Goal: Information Seeking & Learning: Compare options

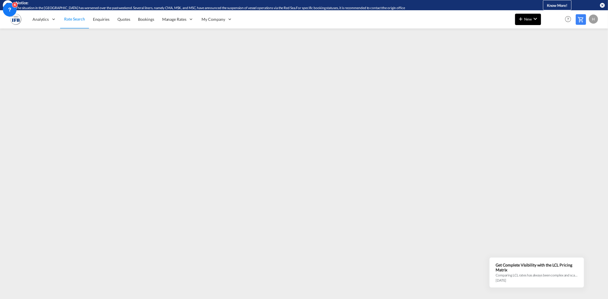
click at [528, 19] on span "New" at bounding box center [527, 19] width 21 height 5
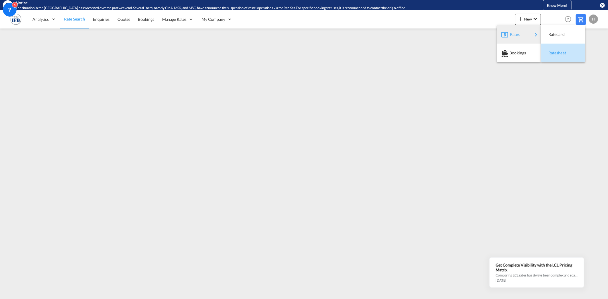
click at [554, 52] on span "Ratesheet" at bounding box center [551, 52] width 6 height 11
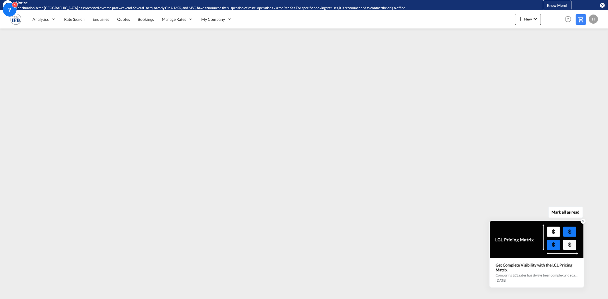
click at [583, 221] on icon at bounding box center [583, 221] width 4 height 4
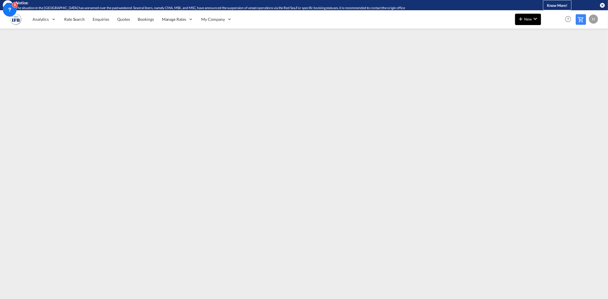
click at [524, 19] on md-icon "icon-plus 400-fg" at bounding box center [520, 18] width 7 height 7
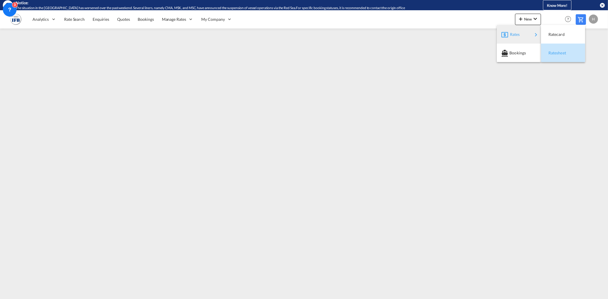
click at [549, 50] on span "Ratesheet" at bounding box center [551, 52] width 6 height 11
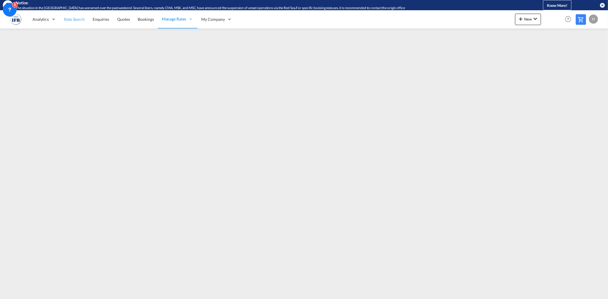
click at [77, 19] on span "Rate Search" at bounding box center [74, 19] width 21 height 5
click at [559, 26] on icon at bounding box center [559, 25] width 6 height 6
click at [72, 16] on link "Rate Search" at bounding box center [74, 19] width 29 height 19
click at [72, 21] on span "Rate Search" at bounding box center [74, 19] width 21 height 5
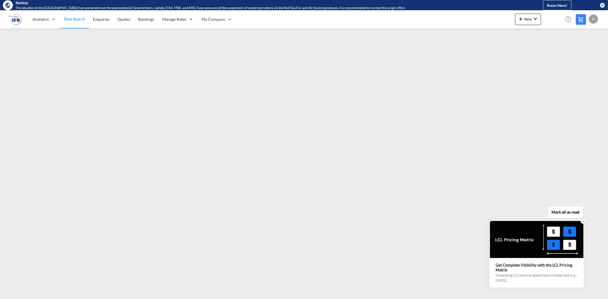
click at [505, 251] on div at bounding box center [536, 239] width 93 height 37
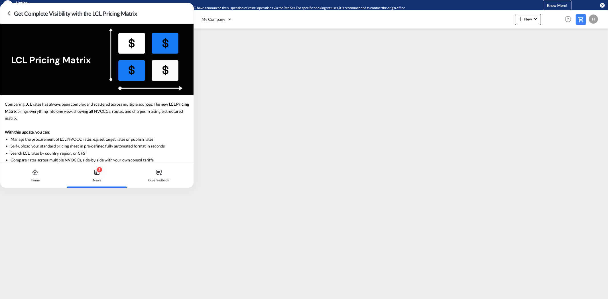
click at [95, 170] on icon at bounding box center [97, 172] width 5 height 5
click at [6, 15] on icon at bounding box center [8, 13] width 7 height 7
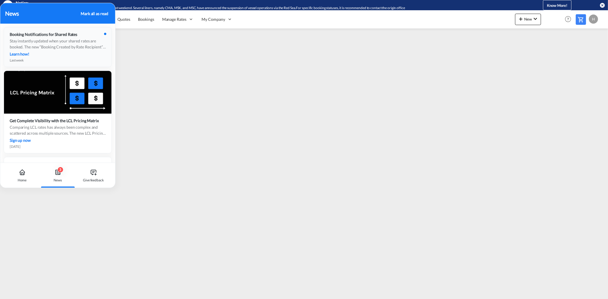
click at [47, 49] on div "Stay instantly updated when your shared rates are booked. The new “Booking Crea…" at bounding box center [58, 44] width 96 height 12
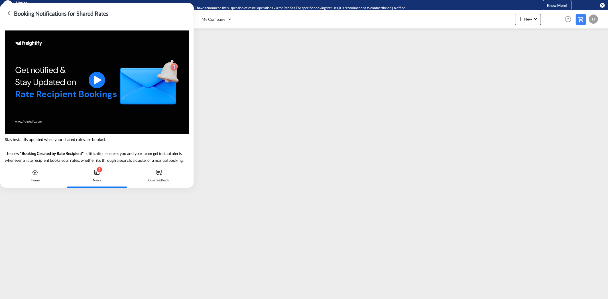
click at [100, 172] on icon at bounding box center [96, 172] width 7 height 7
click at [9, 13] on icon at bounding box center [8, 13] width 7 height 7
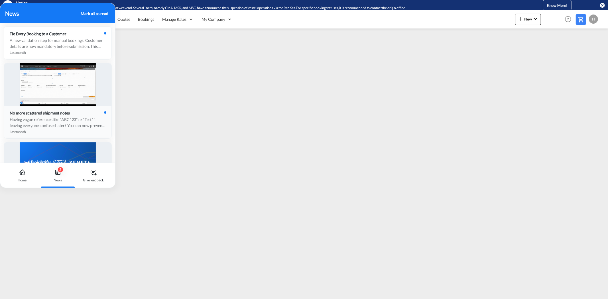
scroll to position [95, 0]
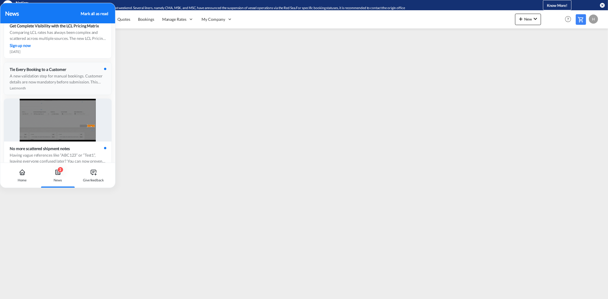
click at [47, 74] on div "A new validation step for manual bookings. Customer details are now mandatory b…" at bounding box center [58, 79] width 96 height 12
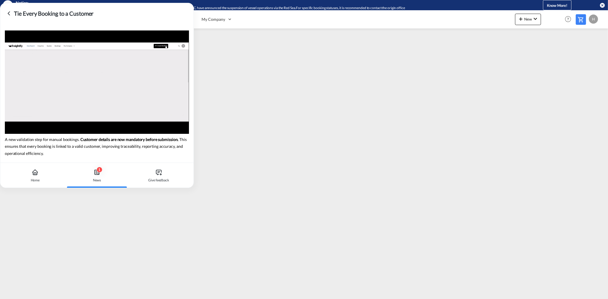
click at [8, 15] on icon at bounding box center [8, 13] width 7 height 7
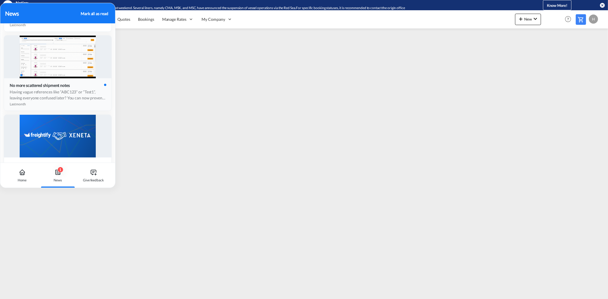
scroll to position [190, 0]
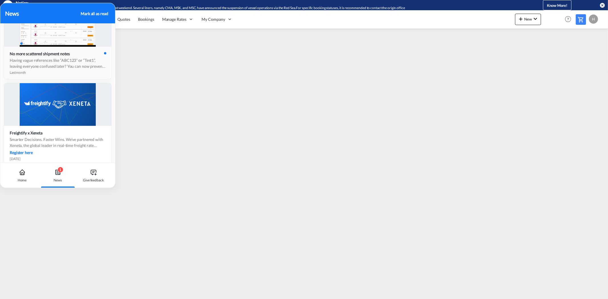
click at [43, 67] on div "Having vague references like “ABC123” or “Test1”, leaving everyone confused lat…" at bounding box center [58, 63] width 96 height 12
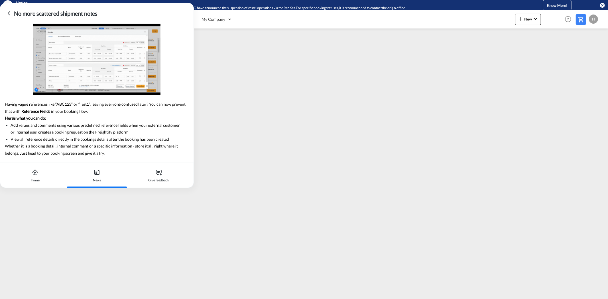
click at [9, 17] on icon at bounding box center [8, 13] width 7 height 7
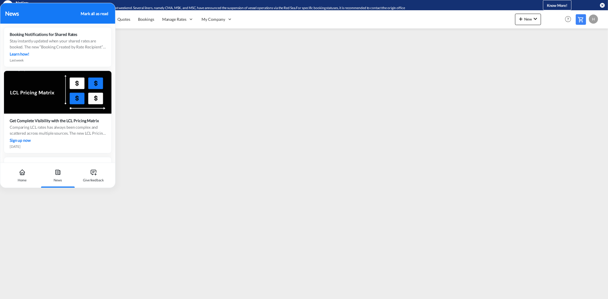
click at [90, 13] on div "Mark all as read" at bounding box center [94, 14] width 27 height 6
click at [21, 173] on icon at bounding box center [22, 174] width 2 height 2
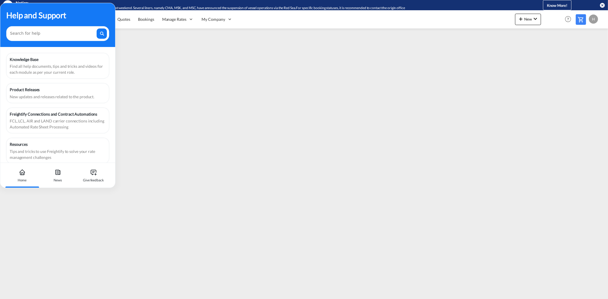
click at [96, 11] on div "Help and Support" at bounding box center [57, 15] width 103 height 12
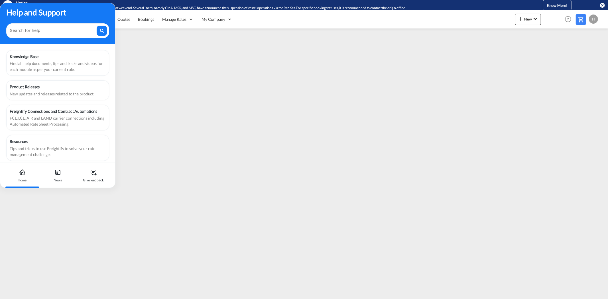
scroll to position [7, 0]
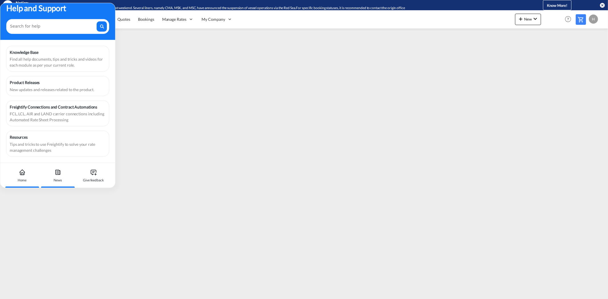
click at [58, 175] on icon at bounding box center [57, 172] width 7 height 7
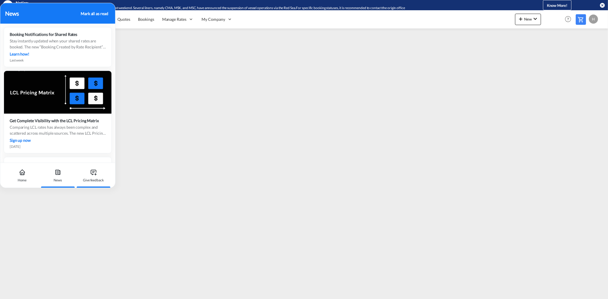
click at [90, 176] on div "Give feedback" at bounding box center [93, 175] width 32 height 25
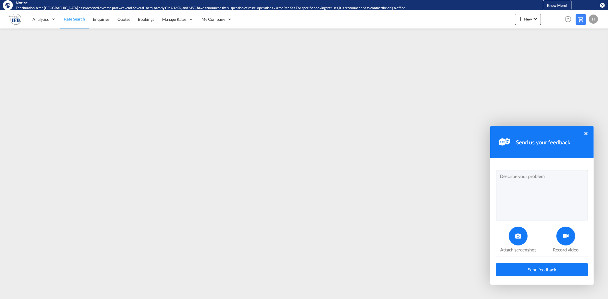
click at [585, 131] on div "Send us your feedback ×" at bounding box center [541, 142] width 103 height 32
click at [585, 133] on button "×" at bounding box center [585, 133] width 3 height 3
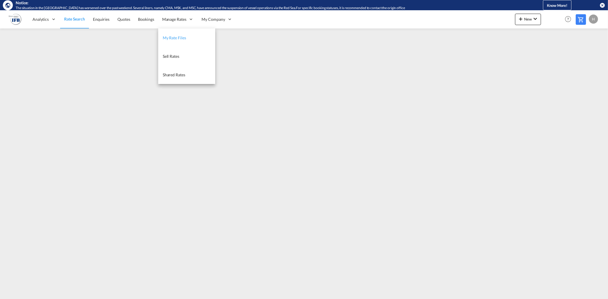
click at [170, 36] on span "My Rate Files" at bounding box center [174, 37] width 23 height 5
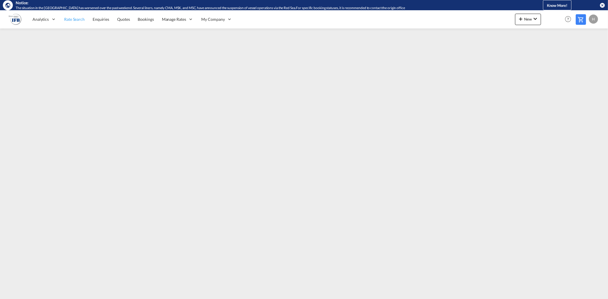
click at [80, 17] on span "Rate Search" at bounding box center [74, 19] width 21 height 5
